Goal: Task Accomplishment & Management: Complete application form

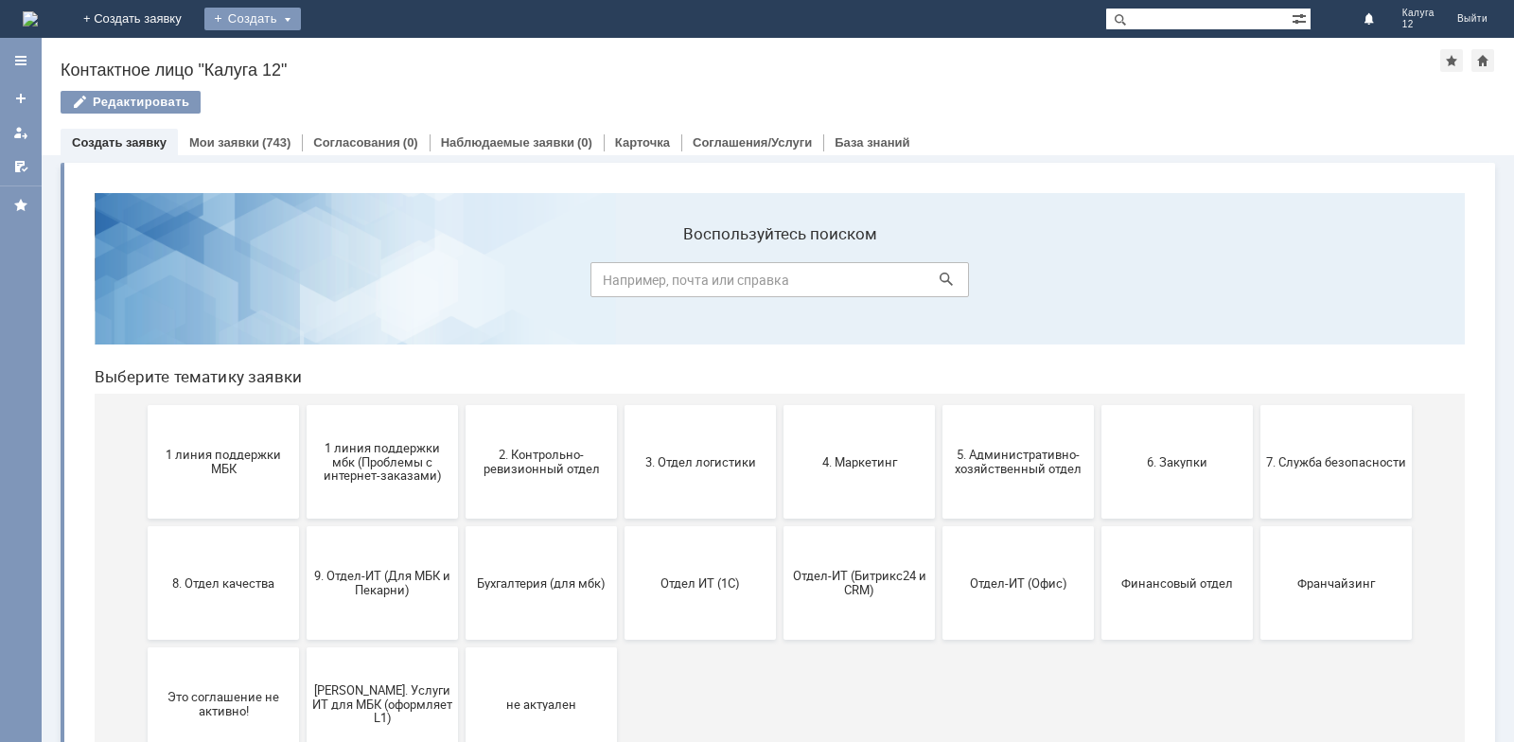
click at [301, 21] on div "Создать" at bounding box center [252, 19] width 97 height 23
click at [352, 55] on link "Заявка" at bounding box center [280, 56] width 144 height 23
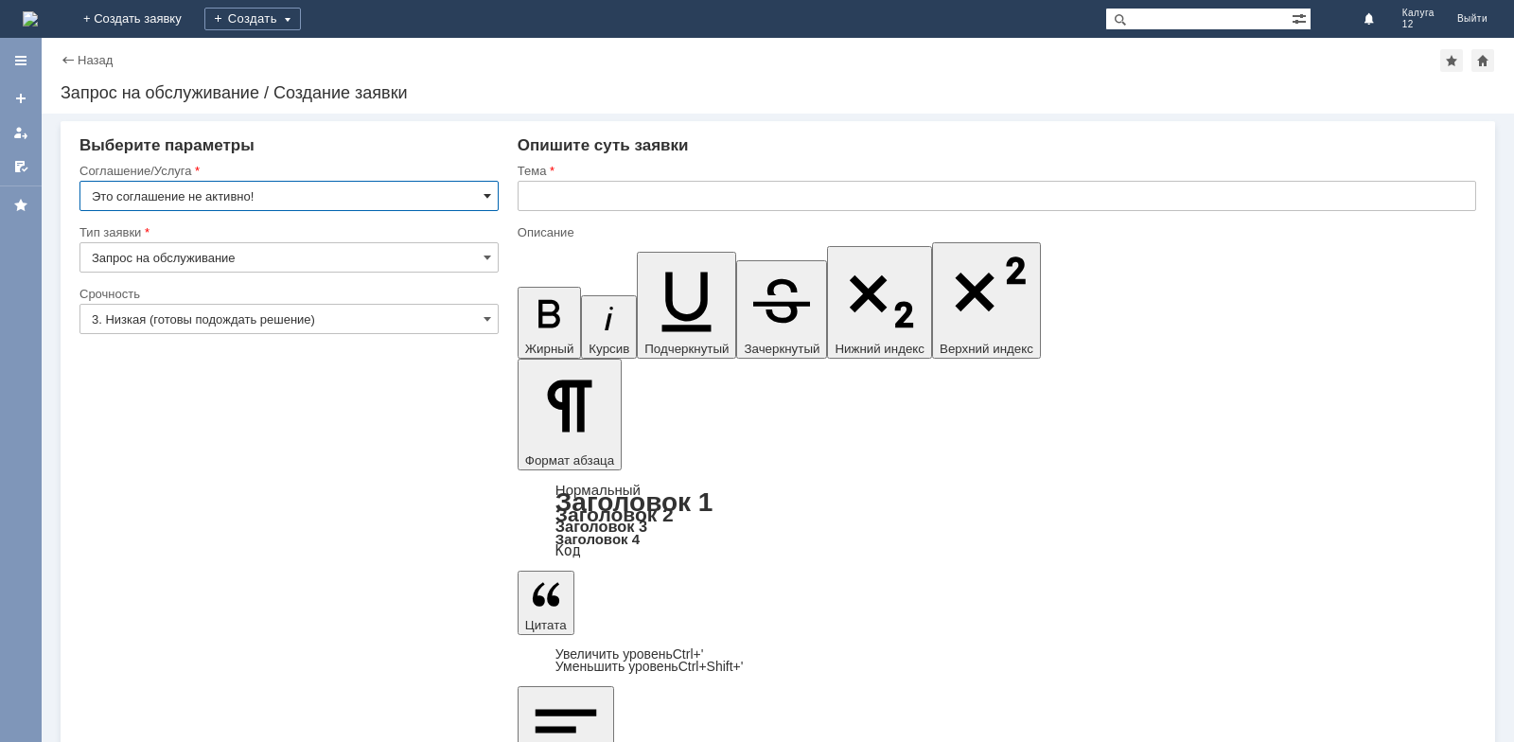
click at [484, 198] on span at bounding box center [488, 195] width 8 height 15
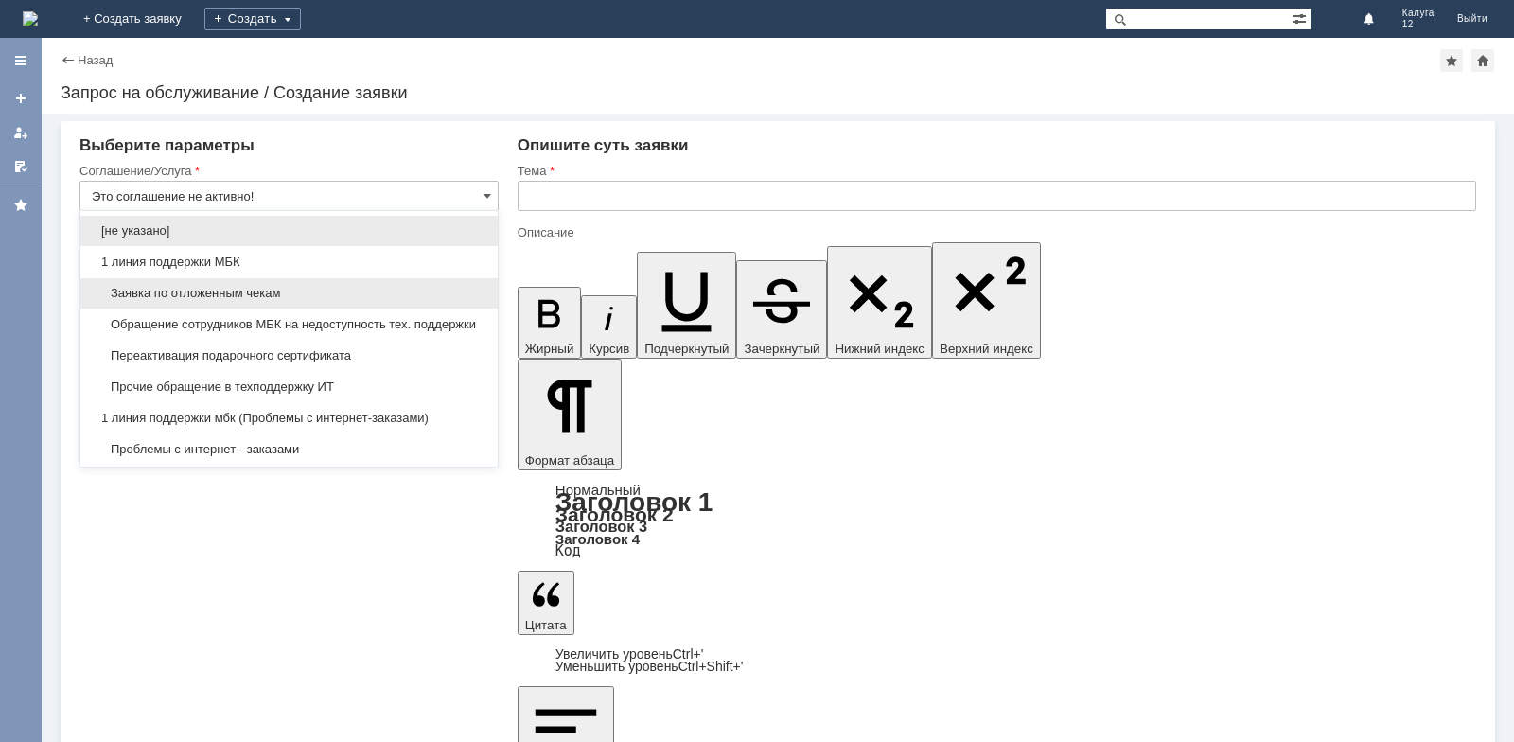
click at [397, 289] on span "Заявка по отложенным чекам" at bounding box center [289, 293] width 395 height 15
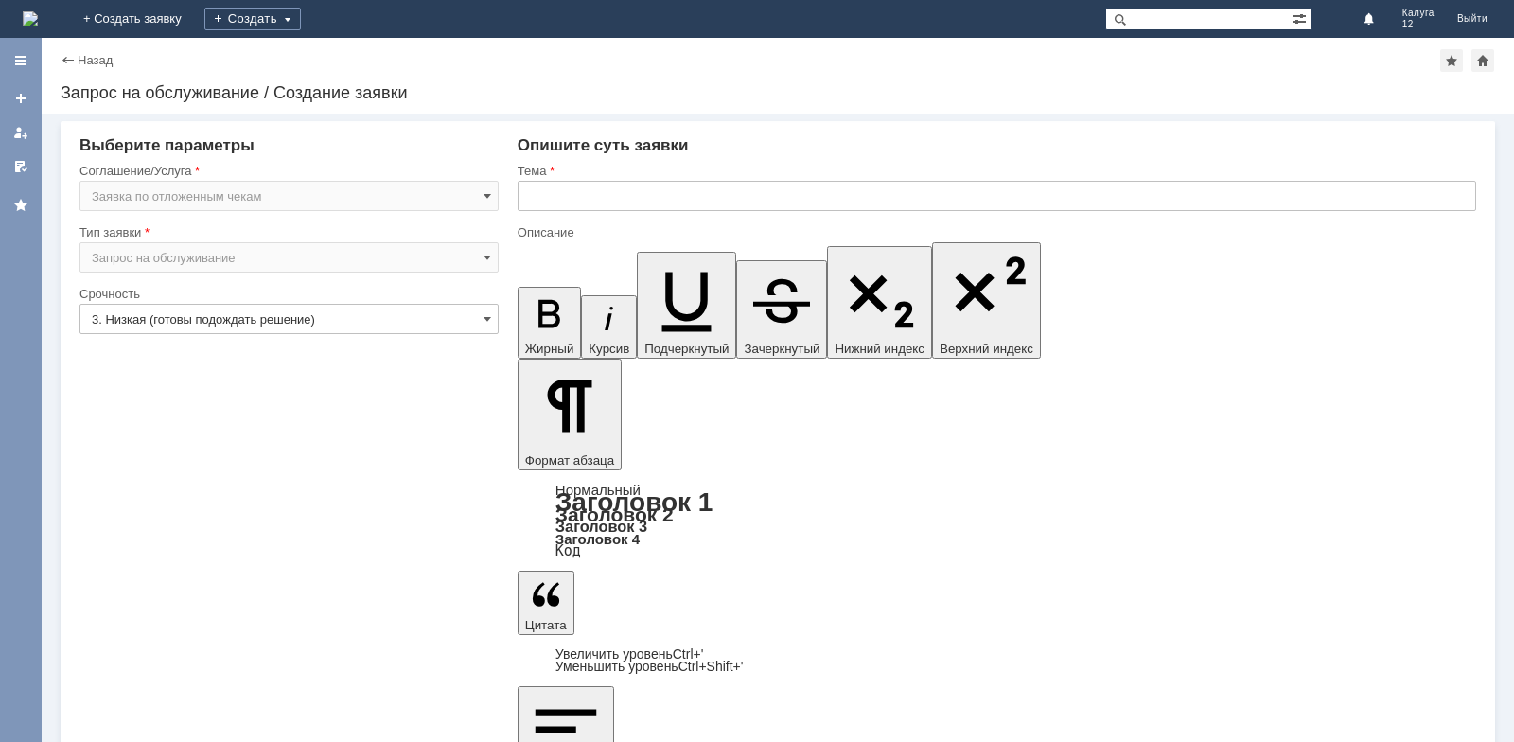
type input "Заявка по отложенным чекам"
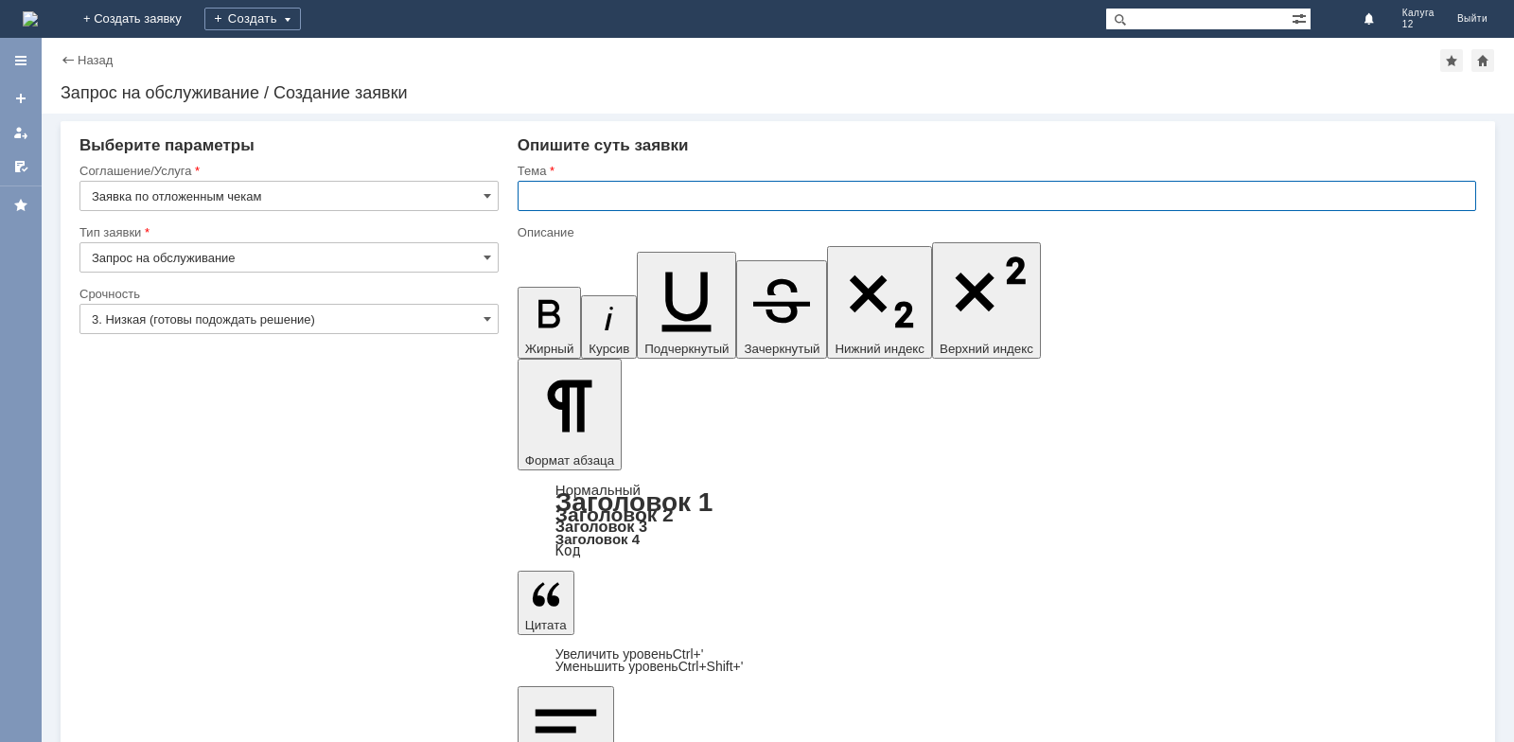
click at [553, 199] on input "text" at bounding box center [997, 196] width 959 height 30
type input "[PERSON_NAME] удалить отложенный чек"
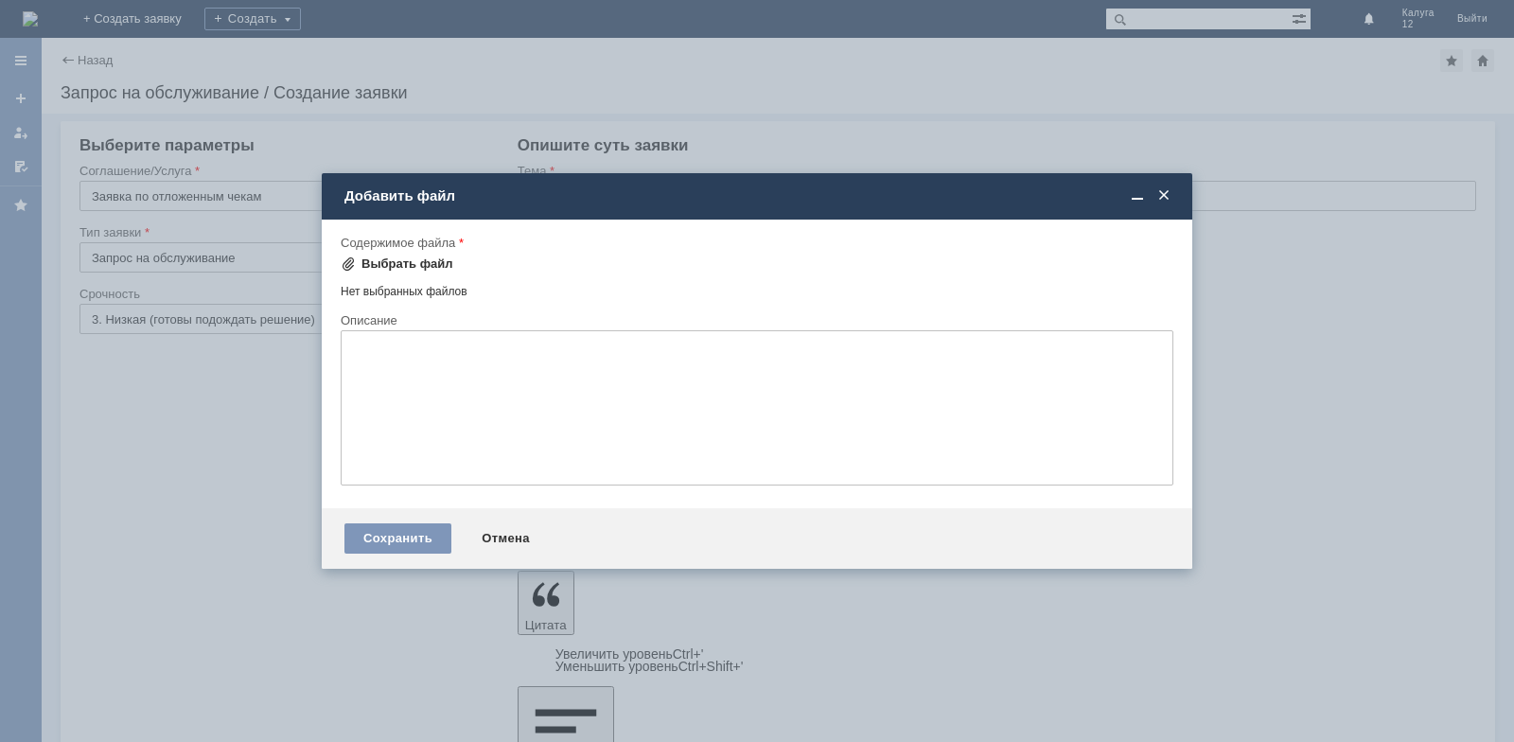
click at [395, 265] on div "Выбрать файл" at bounding box center [408, 264] width 92 height 15
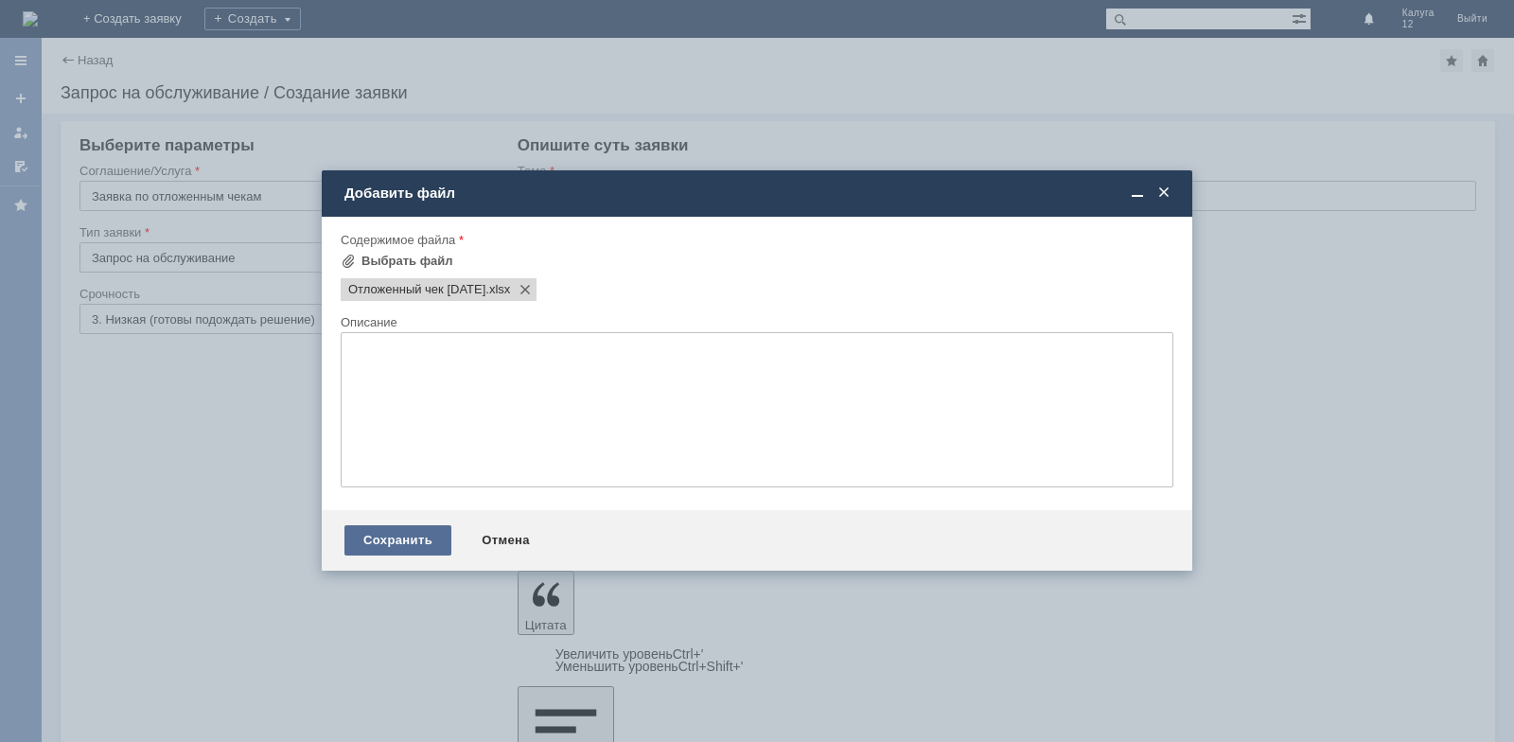
click at [413, 535] on div "Сохранить" at bounding box center [398, 540] width 107 height 30
